Goal: Book appointment/travel/reservation

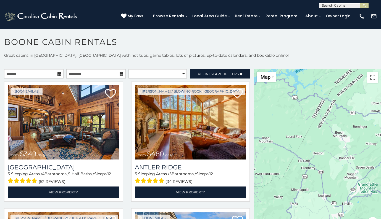
click at [59, 74] on icon at bounding box center [59, 74] width 4 height 4
click at [59, 71] on input "text" at bounding box center [33, 73] width 59 height 9
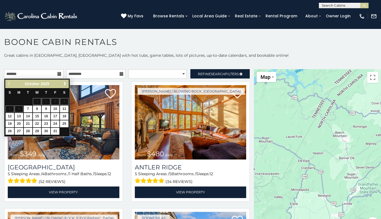
click at [66, 83] on span "Next" at bounding box center [65, 84] width 4 height 4
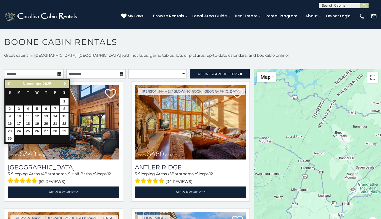
click at [66, 83] on span "Next" at bounding box center [65, 84] width 4 height 4
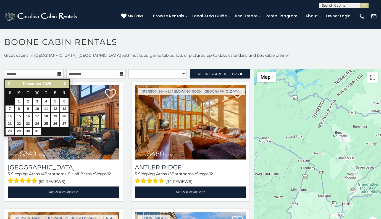
click at [11, 131] on link "28" at bounding box center [10, 131] width 9 height 7
type input "**********"
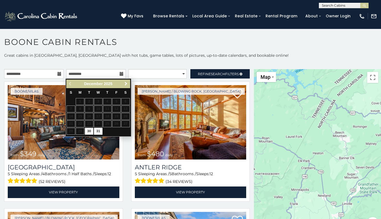
click at [126, 84] on span "Next" at bounding box center [126, 84] width 4 height 4
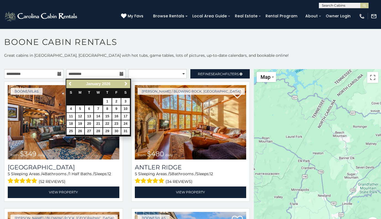
click at [109, 102] on link "1" at bounding box center [107, 101] width 9 height 7
type input "**********"
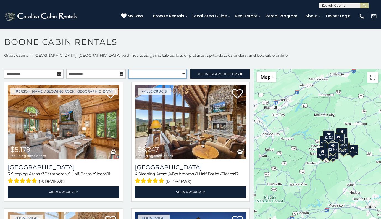
select select "**********"
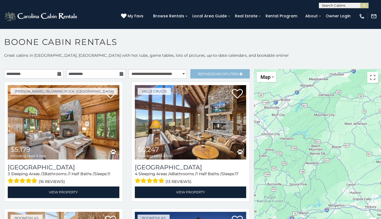
click at [214, 74] on span "Search" at bounding box center [218, 74] width 14 height 4
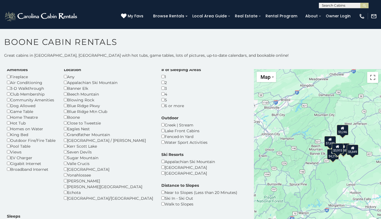
scroll to position [15, 0]
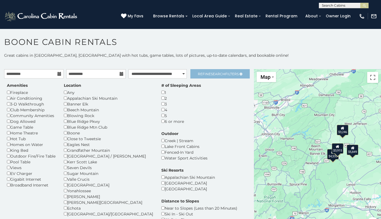
click at [215, 74] on span "Search" at bounding box center [218, 74] width 14 height 4
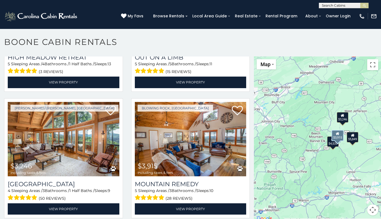
scroll to position [13, 0]
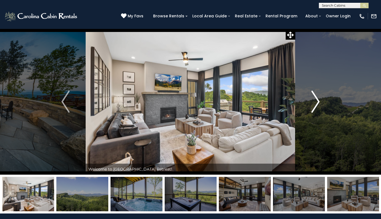
click at [315, 96] on img "Next" at bounding box center [315, 102] width 8 height 22
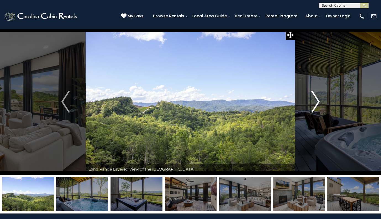
click at [315, 98] on img "Next" at bounding box center [315, 102] width 8 height 22
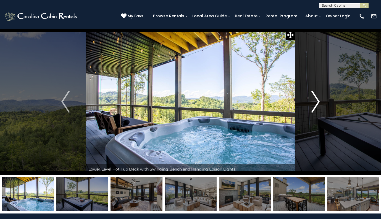
click at [315, 98] on img "Next" at bounding box center [315, 102] width 8 height 22
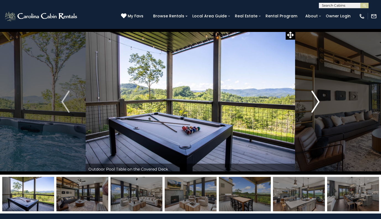
click at [315, 98] on img "Next" at bounding box center [315, 102] width 8 height 22
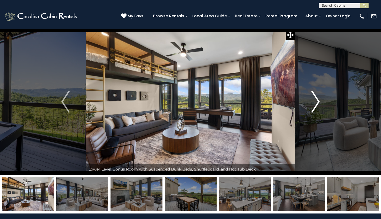
click at [315, 98] on img "Next" at bounding box center [315, 102] width 8 height 22
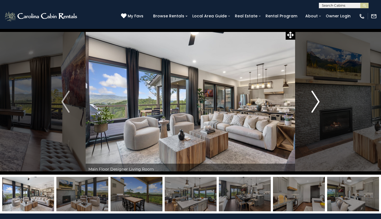
click at [315, 98] on img "Next" at bounding box center [315, 102] width 8 height 22
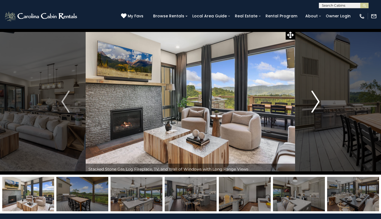
click at [315, 98] on img "Next" at bounding box center [315, 102] width 8 height 22
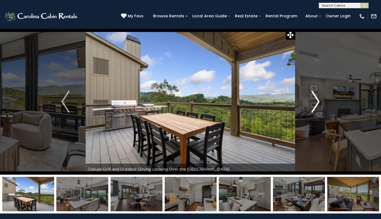
click at [315, 98] on img "Next" at bounding box center [315, 102] width 8 height 22
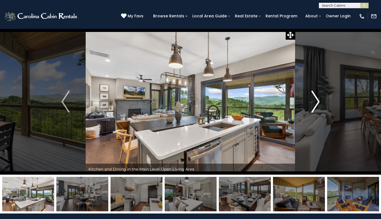
click at [315, 98] on img "Next" at bounding box center [315, 102] width 8 height 22
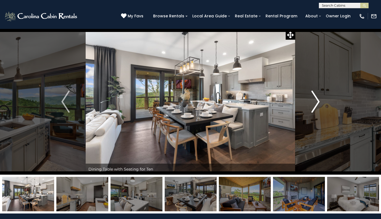
click at [315, 98] on img "Next" at bounding box center [315, 102] width 8 height 22
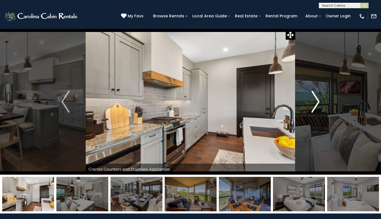
click at [315, 98] on img "Next" at bounding box center [315, 102] width 8 height 22
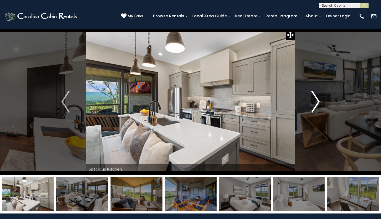
click at [315, 98] on img "Next" at bounding box center [315, 102] width 8 height 22
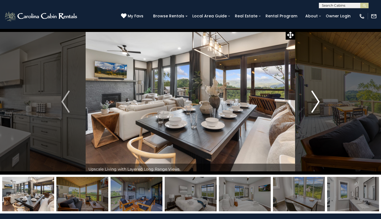
click at [315, 98] on img "Next" at bounding box center [315, 102] width 8 height 22
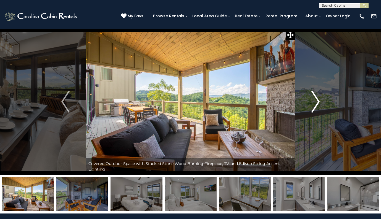
click at [315, 98] on img "Next" at bounding box center [315, 102] width 8 height 22
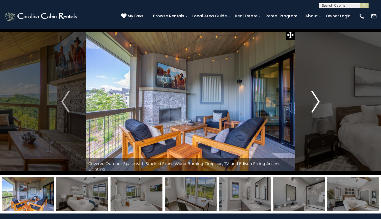
click at [315, 98] on img "Next" at bounding box center [315, 102] width 8 height 22
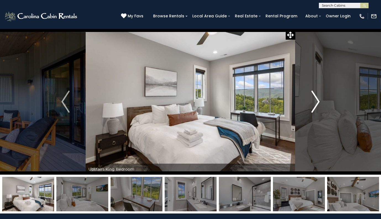
click at [315, 98] on img "Next" at bounding box center [315, 102] width 8 height 22
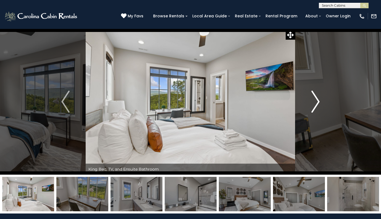
click at [315, 98] on img "Next" at bounding box center [315, 102] width 8 height 22
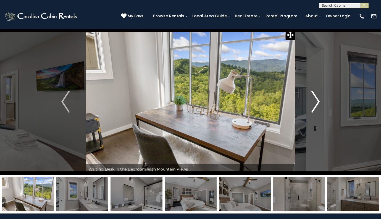
click at [315, 98] on img "Next" at bounding box center [315, 102] width 8 height 22
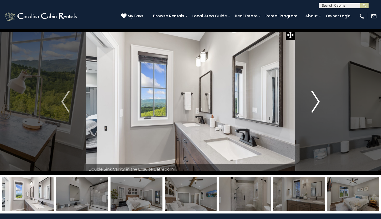
click at [315, 98] on img "Next" at bounding box center [315, 102] width 8 height 22
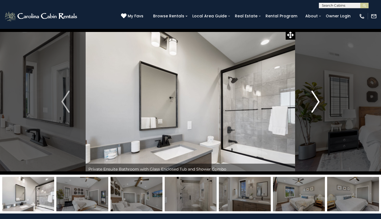
click at [315, 98] on img "Next" at bounding box center [315, 102] width 8 height 22
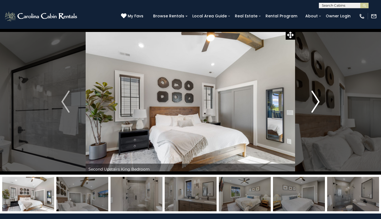
click at [315, 98] on img "Next" at bounding box center [315, 102] width 8 height 22
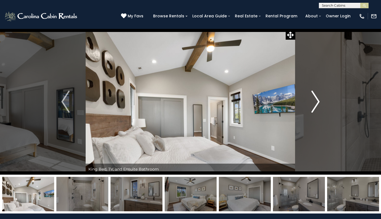
click at [315, 98] on img "Next" at bounding box center [315, 102] width 8 height 22
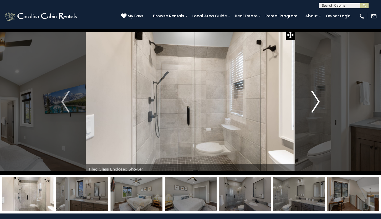
click at [315, 98] on img "Next" at bounding box center [315, 102] width 8 height 22
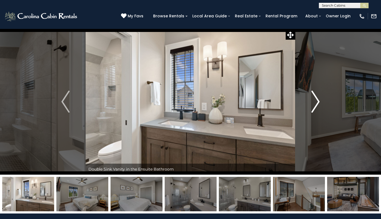
click at [315, 98] on img "Next" at bounding box center [315, 102] width 8 height 22
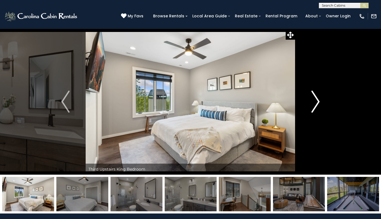
click at [315, 98] on img "Next" at bounding box center [315, 102] width 8 height 22
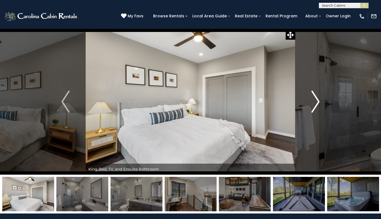
click at [315, 98] on img "Next" at bounding box center [315, 102] width 8 height 22
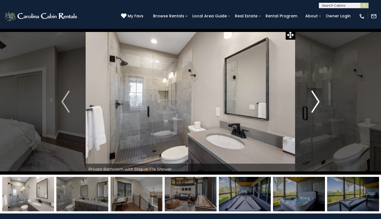
click at [315, 98] on img "Next" at bounding box center [315, 102] width 8 height 22
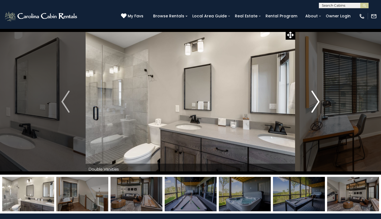
click at [315, 98] on img "Next" at bounding box center [315, 102] width 8 height 22
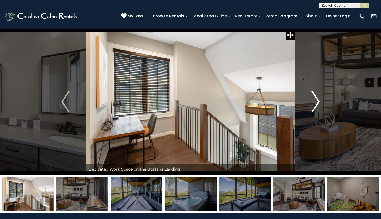
click at [315, 98] on img "Next" at bounding box center [315, 102] width 8 height 22
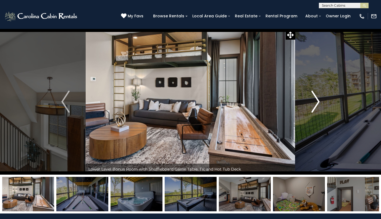
click at [315, 98] on img "Next" at bounding box center [315, 102] width 8 height 22
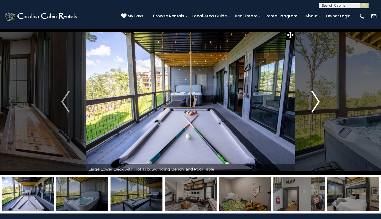
click at [315, 98] on img "Next" at bounding box center [315, 102] width 8 height 22
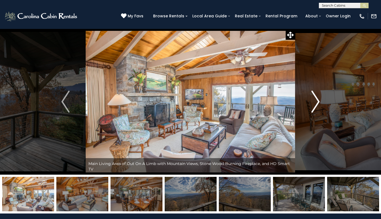
click at [313, 100] on img "Next" at bounding box center [315, 102] width 8 height 22
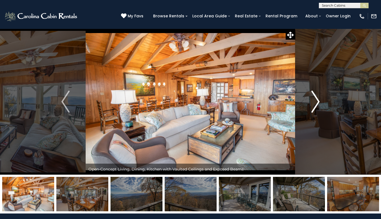
click at [315, 100] on img "Next" at bounding box center [315, 102] width 8 height 22
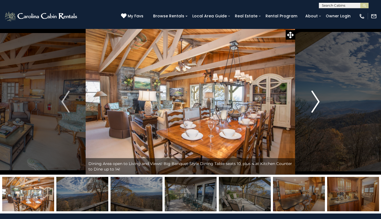
click at [315, 100] on img "Next" at bounding box center [315, 102] width 8 height 22
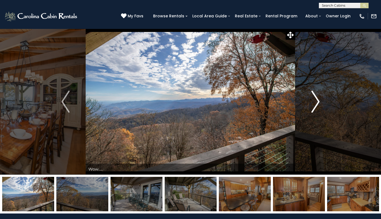
click at [315, 100] on img "Next" at bounding box center [315, 102] width 8 height 22
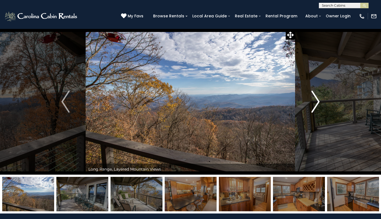
click at [315, 100] on img "Next" at bounding box center [315, 102] width 8 height 22
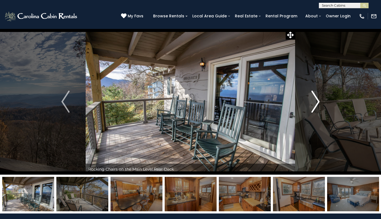
click at [315, 100] on img "Next" at bounding box center [315, 102] width 8 height 22
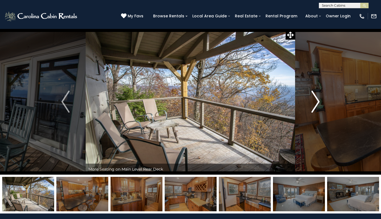
click at [315, 100] on img "Next" at bounding box center [315, 102] width 8 height 22
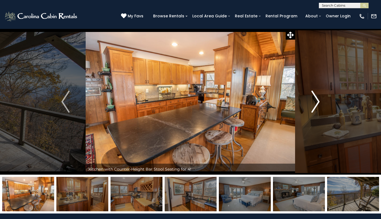
click at [315, 100] on img "Next" at bounding box center [315, 102] width 8 height 22
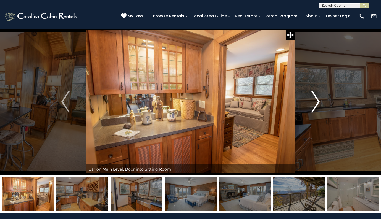
click at [315, 100] on img "Next" at bounding box center [315, 102] width 8 height 22
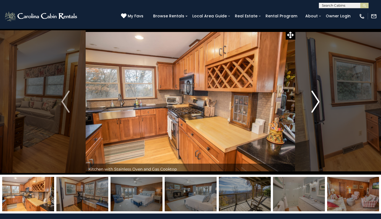
click at [315, 100] on img "Next" at bounding box center [315, 102] width 8 height 22
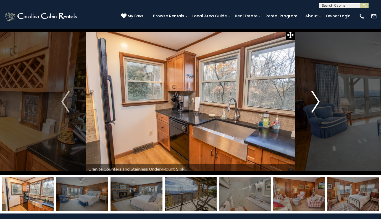
click at [315, 100] on img "Next" at bounding box center [315, 102] width 8 height 22
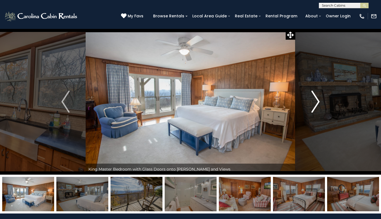
click at [315, 100] on img "Next" at bounding box center [315, 102] width 8 height 22
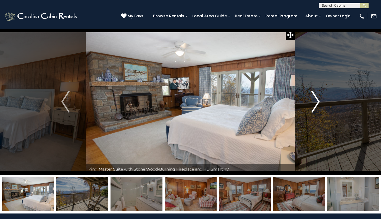
click at [315, 100] on img "Next" at bounding box center [315, 102] width 8 height 22
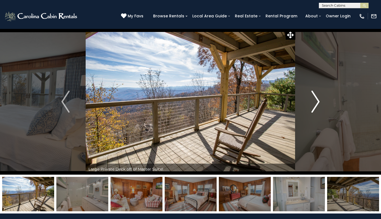
click at [315, 100] on img "Next" at bounding box center [315, 102] width 8 height 22
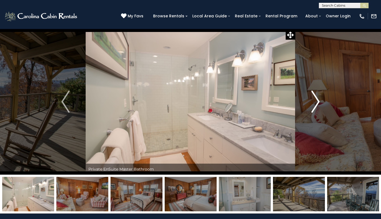
click at [315, 100] on img "Next" at bounding box center [315, 102] width 8 height 22
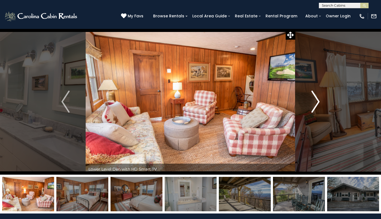
click at [315, 100] on img "Next" at bounding box center [315, 102] width 8 height 22
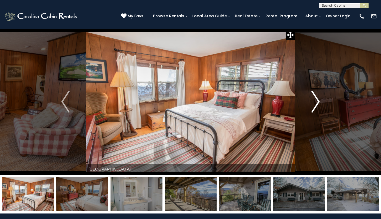
click at [315, 100] on img "Next" at bounding box center [315, 102] width 8 height 22
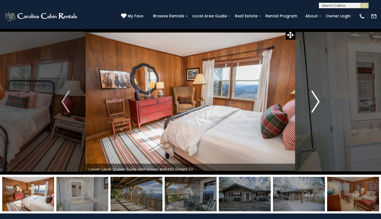
click at [315, 100] on img "Next" at bounding box center [315, 102] width 8 height 22
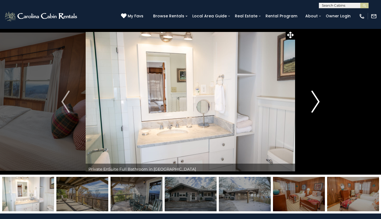
click at [315, 100] on img "Next" at bounding box center [315, 102] width 8 height 22
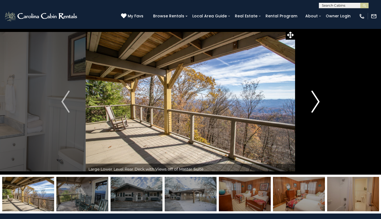
click at [315, 100] on img "Next" at bounding box center [315, 102] width 8 height 22
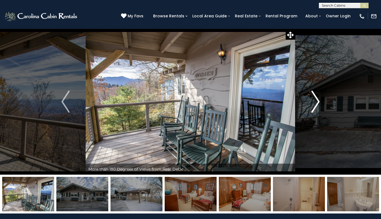
click at [315, 100] on img "Next" at bounding box center [315, 102] width 8 height 22
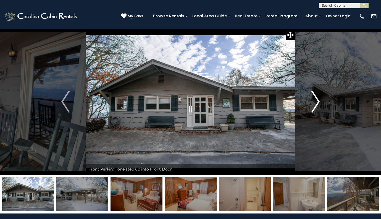
click at [315, 100] on img "Next" at bounding box center [315, 102] width 8 height 22
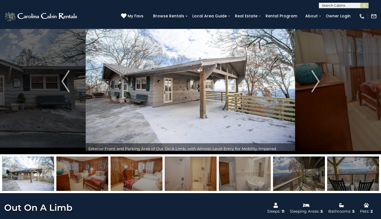
scroll to position [16, 0]
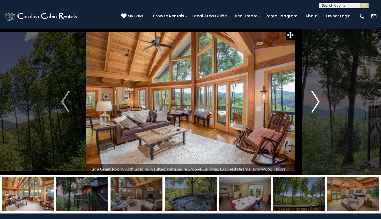
click at [310, 98] on button "Next" at bounding box center [315, 102] width 40 height 146
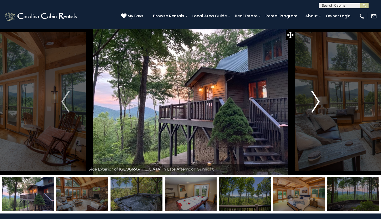
click at [310, 98] on button "Next" at bounding box center [315, 102] width 40 height 146
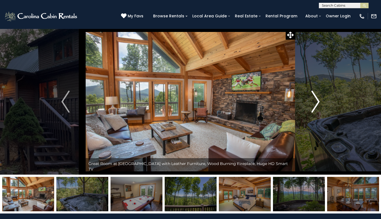
click at [310, 98] on button "Next" at bounding box center [315, 102] width 40 height 146
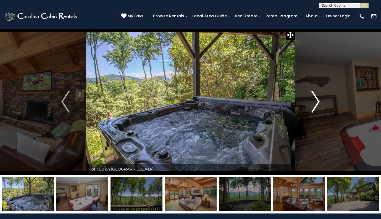
click at [310, 98] on button "Next" at bounding box center [315, 102] width 40 height 146
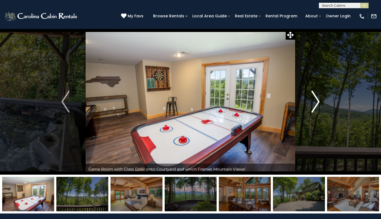
click at [310, 98] on button "Next" at bounding box center [315, 102] width 40 height 146
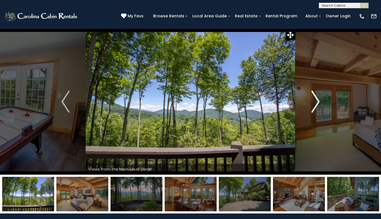
click at [310, 98] on button "Next" at bounding box center [315, 102] width 40 height 146
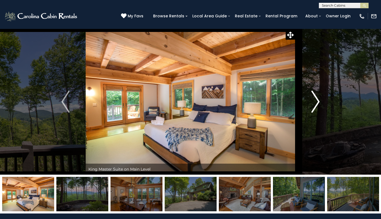
click at [310, 98] on button "Next" at bounding box center [315, 102] width 40 height 146
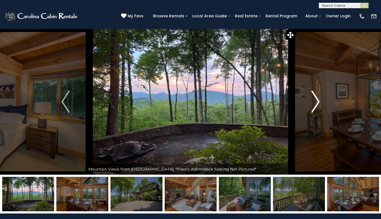
click at [310, 98] on button "Next" at bounding box center [315, 102] width 40 height 146
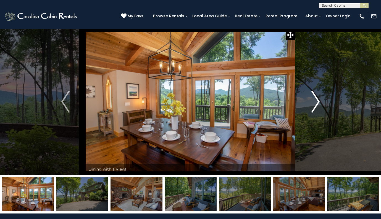
click at [310, 98] on button "Next" at bounding box center [315, 102] width 40 height 146
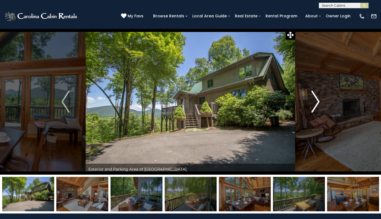
click at [310, 98] on button "Next" at bounding box center [315, 102] width 40 height 146
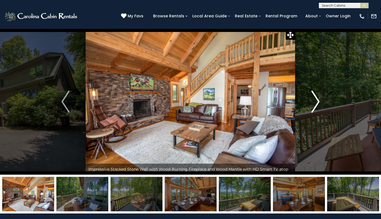
click at [310, 98] on button "Next" at bounding box center [315, 102] width 40 height 146
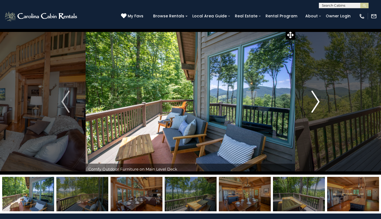
click at [310, 98] on button "Next" at bounding box center [315, 102] width 40 height 146
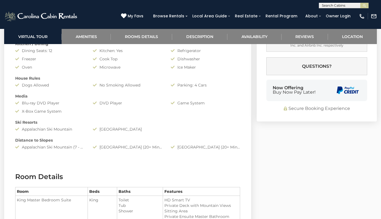
scroll to position [515, 0]
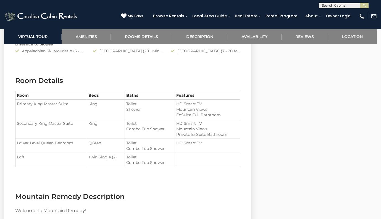
scroll to position [616, 0]
